Goal: Navigation & Orientation: Go to known website

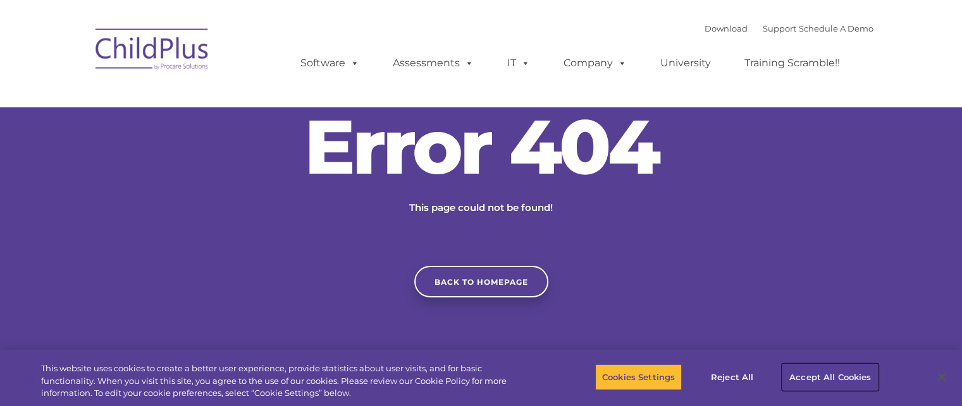
click at [821, 375] on button "Accept All Cookies" at bounding box center [829, 377] width 95 height 27
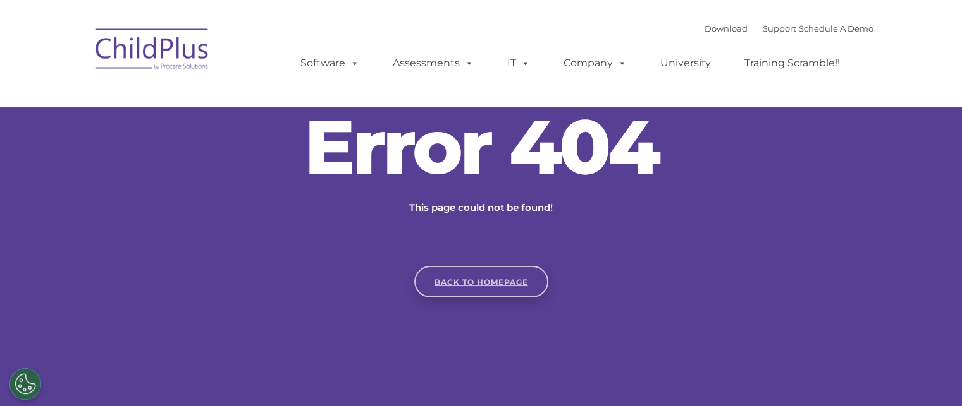
click at [498, 280] on link "Back to homepage" at bounding box center [481, 282] width 134 height 32
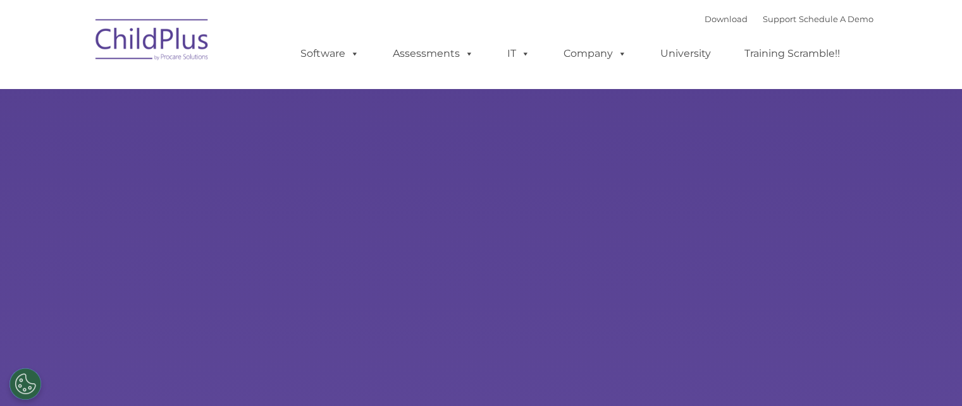
type input ""
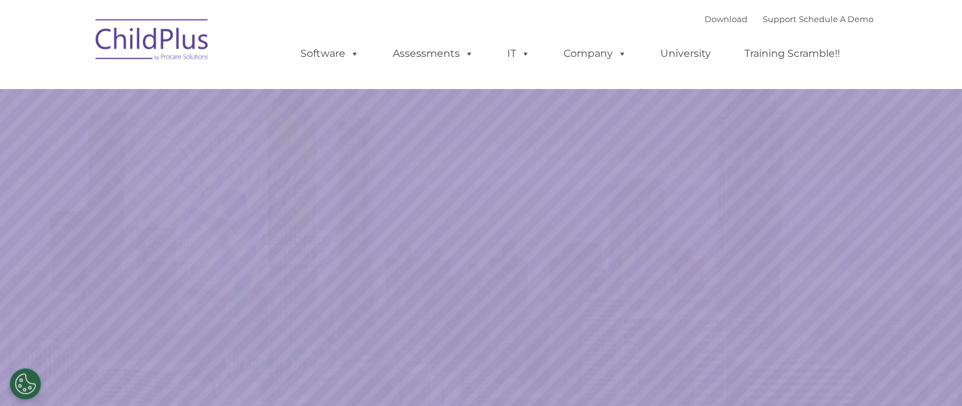
select select "MEDIUM"
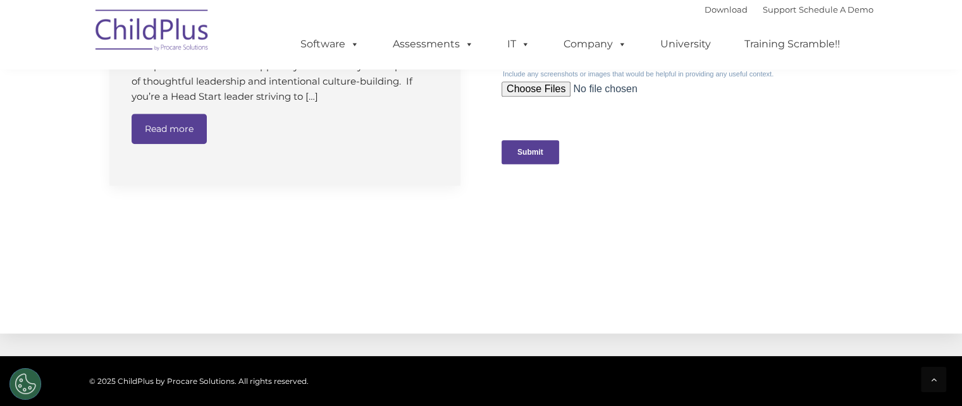
scroll to position [1358, 0]
